Goal: Task Accomplishment & Management: Manage account settings

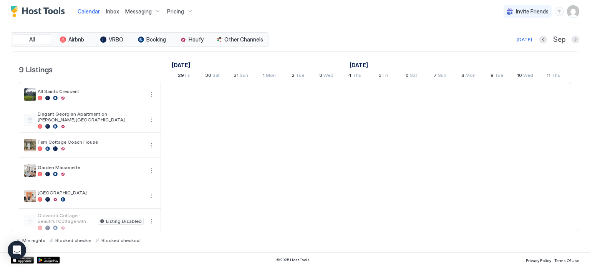
scroll to position [0, 426]
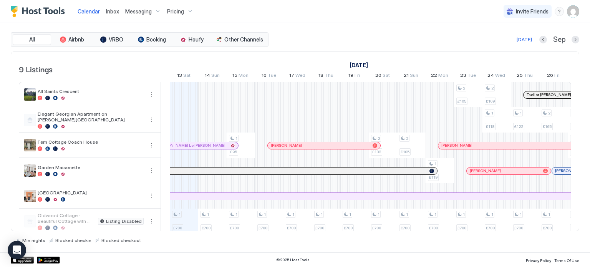
click at [185, 12] on div "Pricing" at bounding box center [180, 11] width 32 height 13
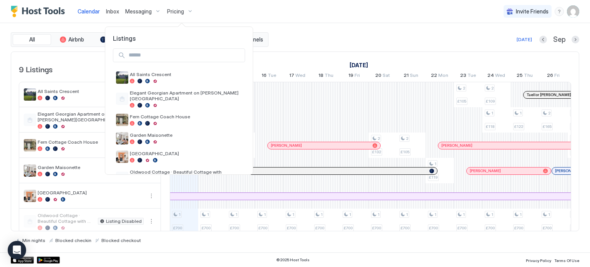
click at [185, 12] on div at bounding box center [295, 133] width 590 height 267
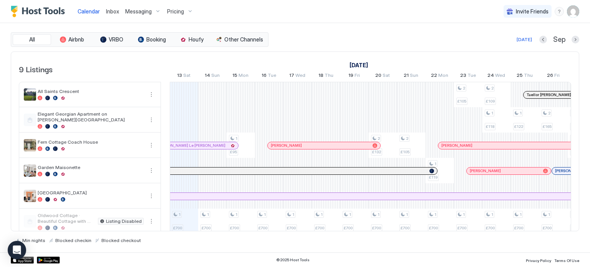
click at [571, 14] on img "User profile" at bounding box center [573, 11] width 12 height 12
click at [524, 46] on div "Settings" at bounding box center [530, 42] width 98 height 13
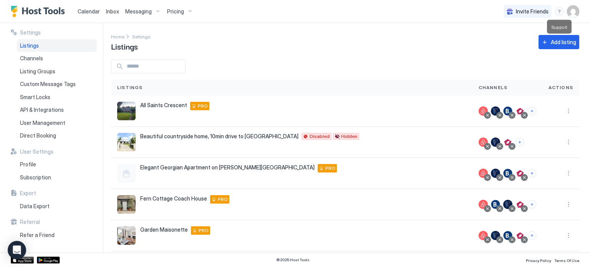
click at [557, 13] on div "menu" at bounding box center [558, 11] width 9 height 9
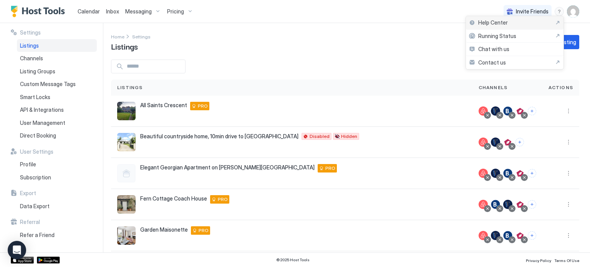
click at [488, 23] on span "Help Center" at bounding box center [493, 22] width 30 height 7
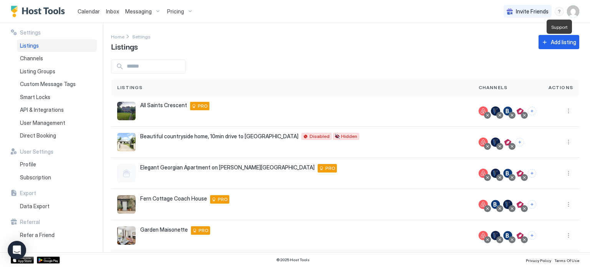
click at [557, 9] on div "menu" at bounding box center [558, 11] width 9 height 9
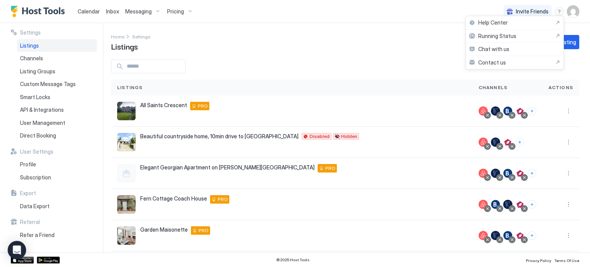
click at [92, 12] on div at bounding box center [295, 133] width 590 height 267
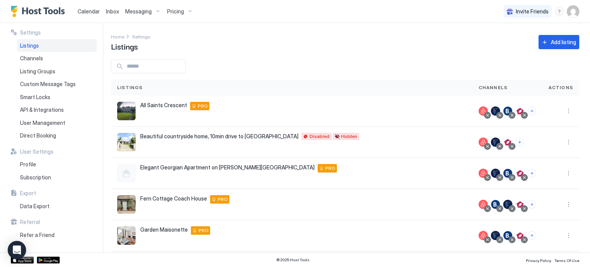
click at [93, 10] on span "Calendar" at bounding box center [89, 11] width 22 height 7
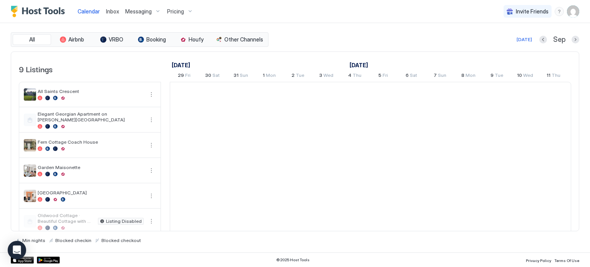
scroll to position [0, 426]
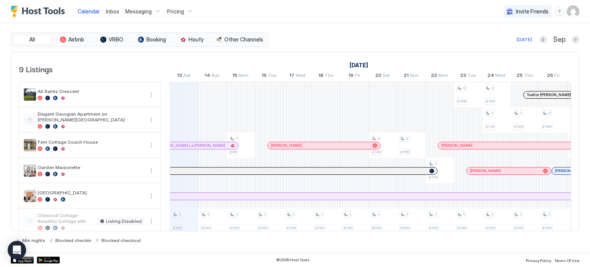
click at [176, 12] on span "Pricing" at bounding box center [175, 11] width 17 height 7
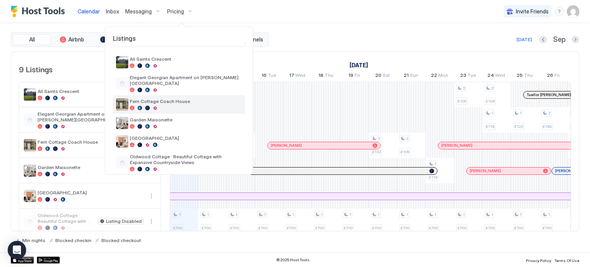
scroll to position [13, 0]
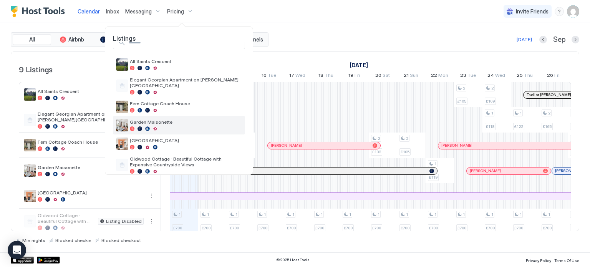
click at [164, 119] on span "Garden Maisonette" at bounding box center [186, 122] width 112 height 6
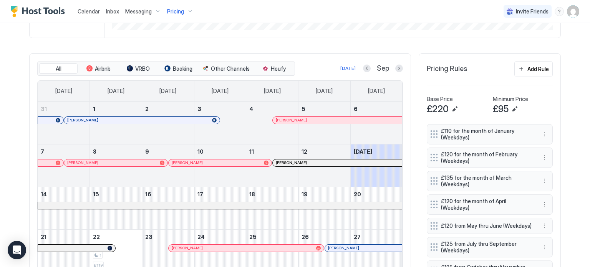
scroll to position [204, 0]
click at [366, 68] on button "Previous month" at bounding box center [367, 68] width 8 height 8
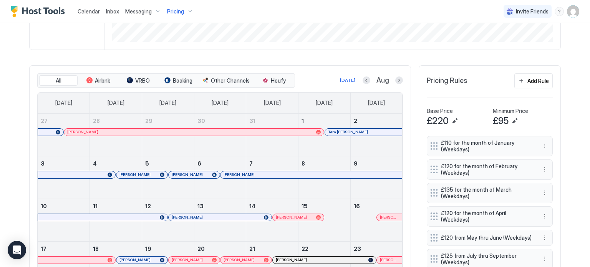
scroll to position [192, 0]
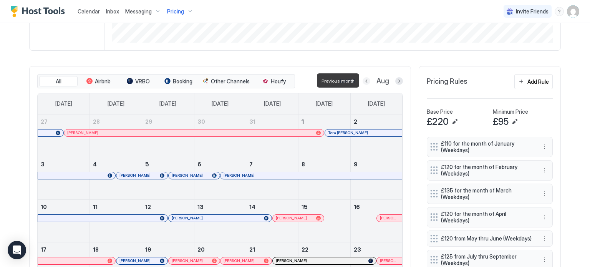
click at [367, 82] on button "Previous month" at bounding box center [366, 81] width 8 height 8
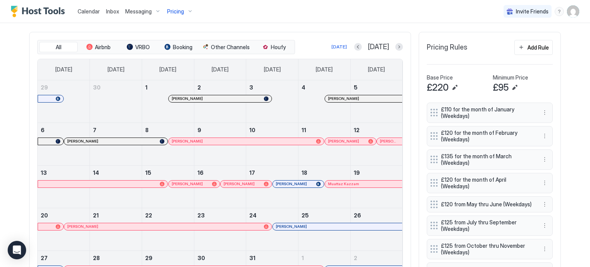
scroll to position [225, 0]
click at [362, 48] on button "Previous month" at bounding box center [358, 48] width 8 height 8
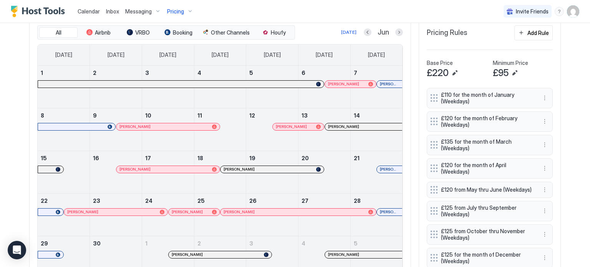
scroll to position [240, 0]
click at [369, 31] on button "Previous month" at bounding box center [368, 33] width 8 height 8
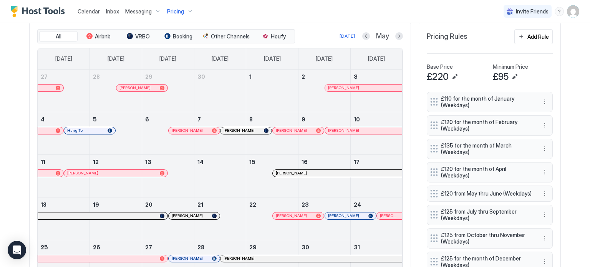
scroll to position [236, 0]
click at [369, 34] on button "Previous month" at bounding box center [366, 37] width 8 height 8
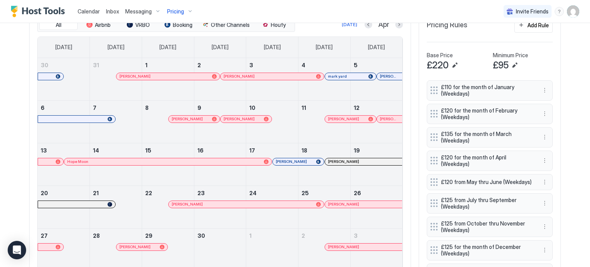
scroll to position [246, 0]
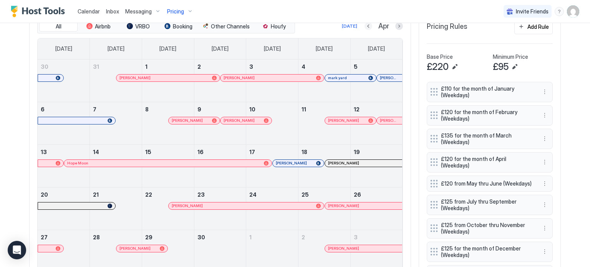
click at [369, 26] on button "Previous month" at bounding box center [368, 26] width 8 height 8
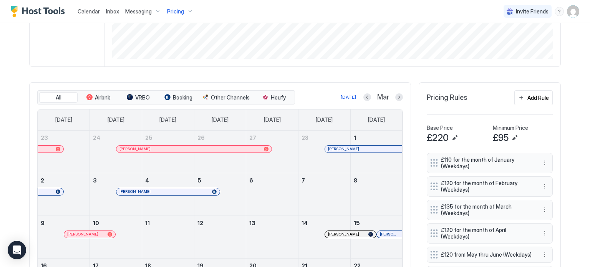
scroll to position [171, 0]
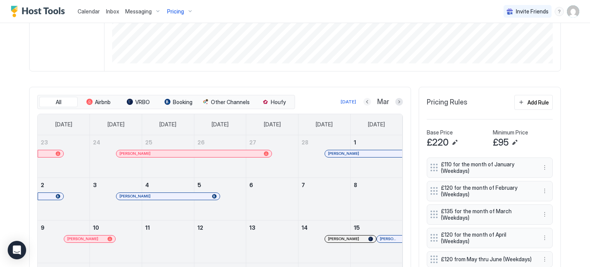
click at [369, 101] on button "Previous month" at bounding box center [367, 102] width 8 height 8
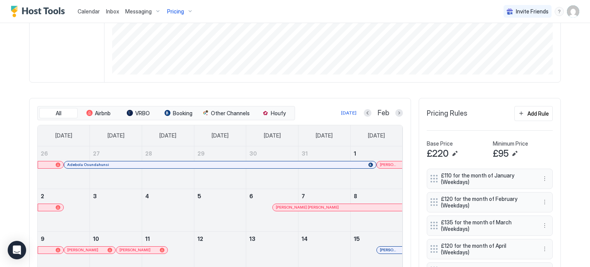
scroll to position [156, 0]
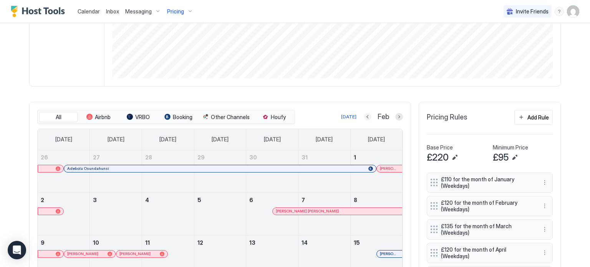
click at [369, 118] on button "Previous month" at bounding box center [368, 117] width 8 height 8
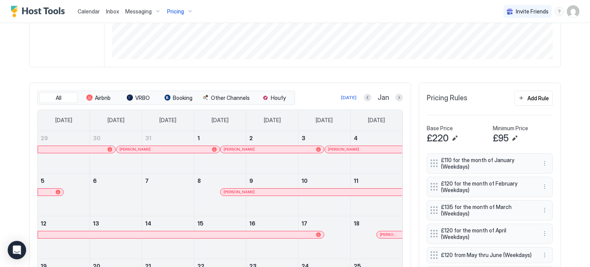
scroll to position [172, 0]
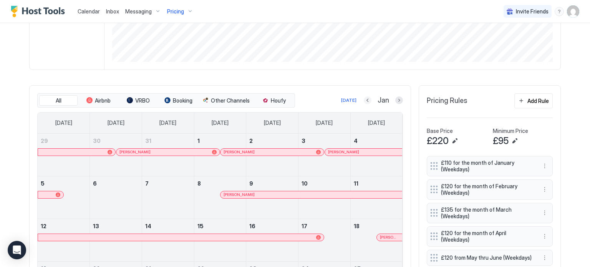
click at [370, 100] on button "Previous month" at bounding box center [368, 100] width 8 height 8
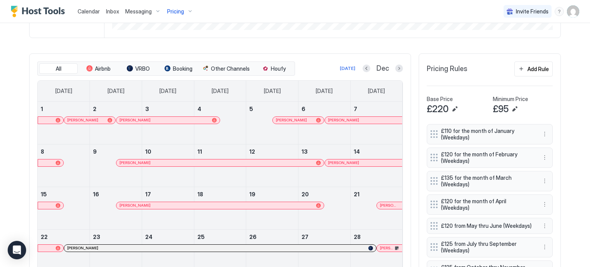
scroll to position [199, 0]
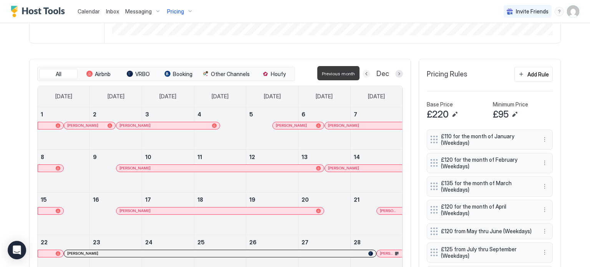
click at [369, 72] on button "Previous month" at bounding box center [366, 74] width 8 height 8
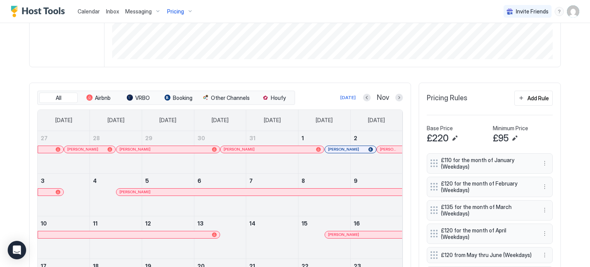
scroll to position [175, 0]
click at [365, 94] on button "Previous month" at bounding box center [367, 98] width 8 height 8
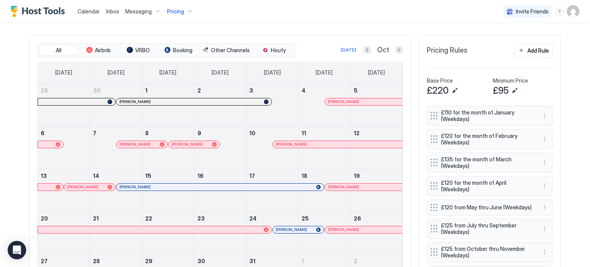
scroll to position [222, 0]
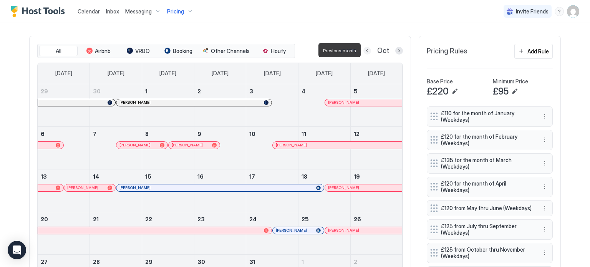
click at [369, 51] on button "Previous month" at bounding box center [367, 51] width 8 height 8
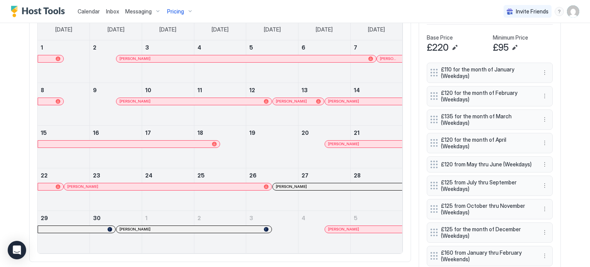
scroll to position [246, 0]
